Goal: Browse casually

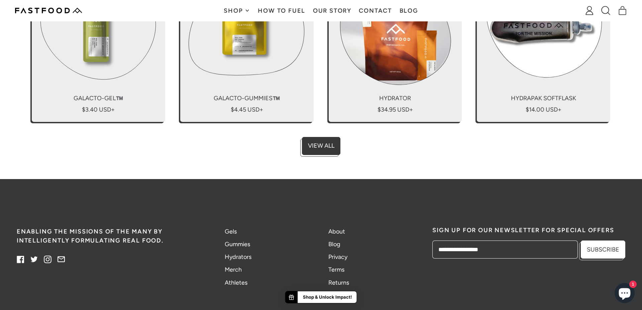
scroll to position [1666, 0]
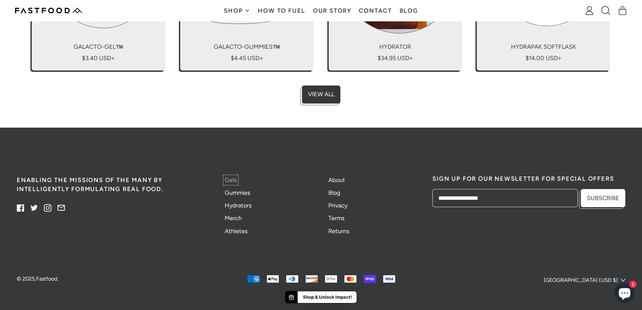
click at [229, 180] on link "Gels" at bounding box center [231, 180] width 12 height 7
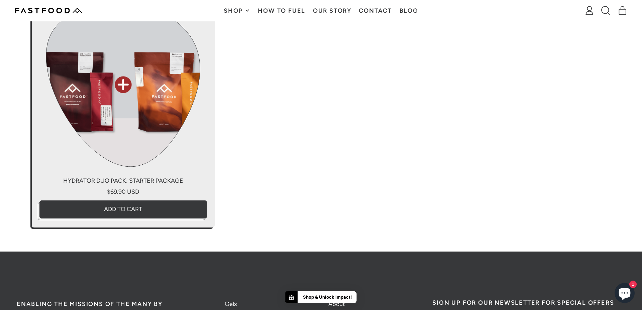
scroll to position [1725, 0]
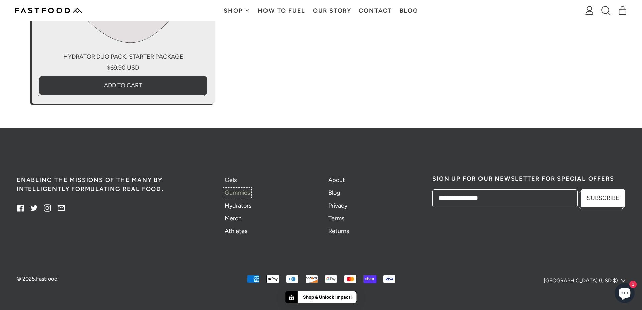
click at [243, 191] on link "Gummies" at bounding box center [237, 192] width 25 height 7
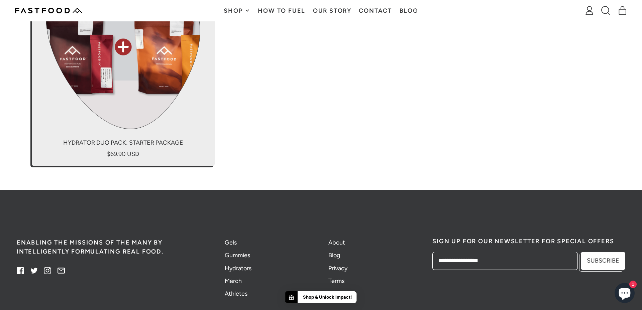
scroll to position [1553, 0]
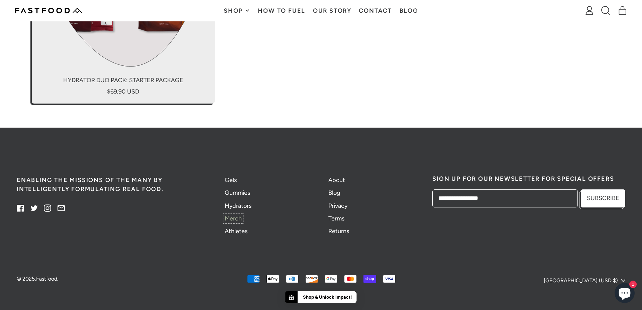
click at [230, 221] on link "Merch" at bounding box center [233, 218] width 17 height 7
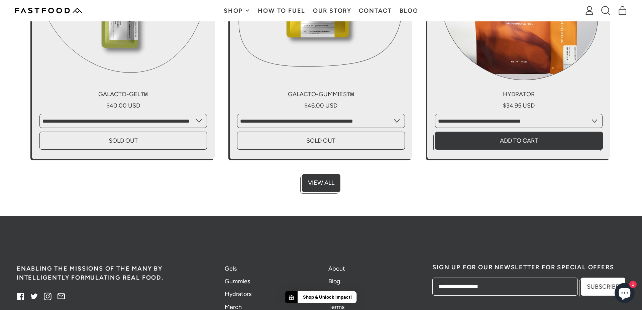
scroll to position [961, 0]
